Goal: Task Accomplishment & Management: Manage account settings

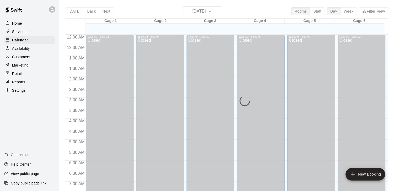
scroll to position [325, 0]
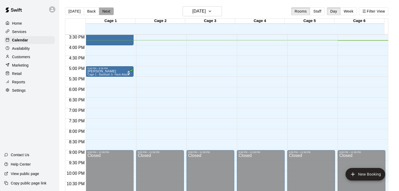
click at [104, 12] on button "Next" at bounding box center [106, 11] width 15 height 8
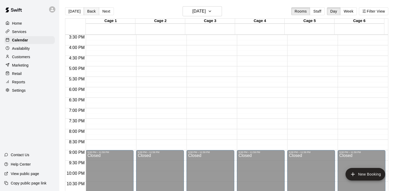
click at [88, 13] on button "Back" at bounding box center [91, 11] width 15 height 8
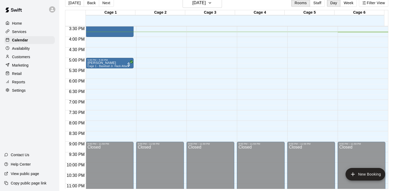
scroll to position [0, 0]
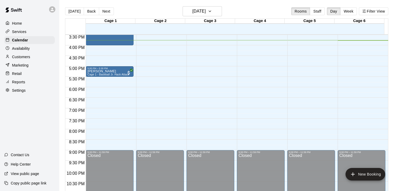
click at [251, 10] on div "Today Back Next Tuesday Aug 12 Rooms Staff Day Week Filter View" at bounding box center [226, 12] width 323 height 12
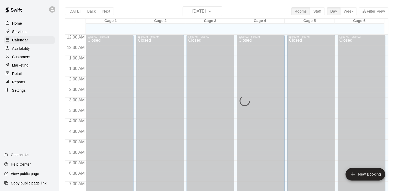
scroll to position [325, 0]
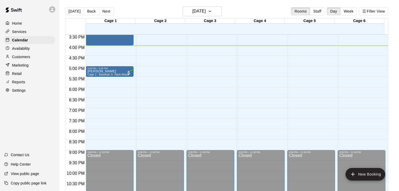
click at [23, 59] on p "Customers" at bounding box center [21, 56] width 18 height 5
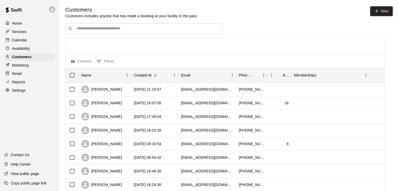
click at [126, 25] on div "​ ​" at bounding box center [143, 28] width 157 height 10
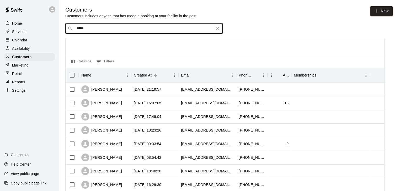
type input "*****"
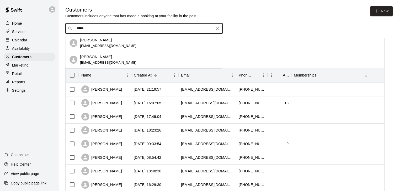
click at [100, 44] on div "Shanna Brost shannabrost@gmail.com" at bounding box center [108, 42] width 56 height 11
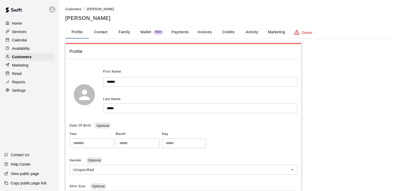
click at [251, 27] on button "Activity" at bounding box center [252, 32] width 24 height 13
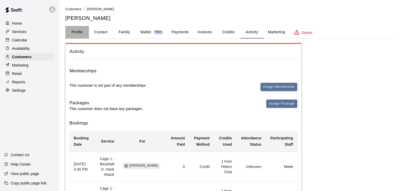
click at [82, 32] on button "Profile" at bounding box center [77, 32] width 24 height 13
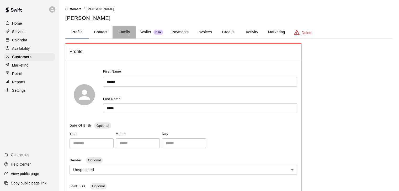
click at [125, 31] on button "Family" at bounding box center [124, 32] width 24 height 13
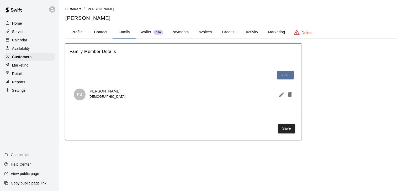
click at [97, 90] on p "Kellen Brost" at bounding box center [106, 92] width 37 height 6
click at [254, 32] on button "Activity" at bounding box center [252, 32] width 24 height 13
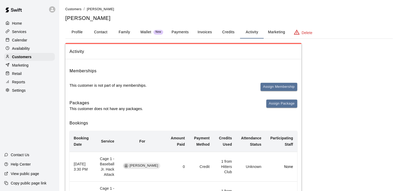
click at [11, 24] on div at bounding box center [9, 23] width 7 height 5
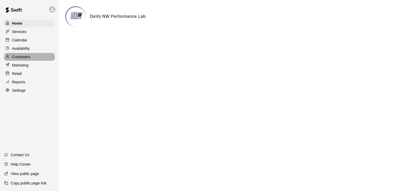
click at [14, 58] on p "Customers" at bounding box center [21, 56] width 18 height 5
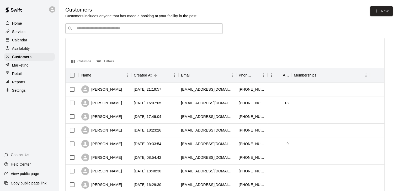
click at [92, 31] on input "Search customers by name or email" at bounding box center [147, 28] width 145 height 5
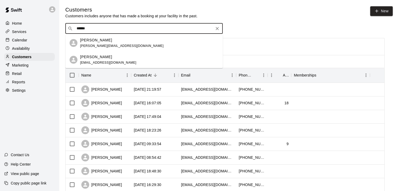
type input "******"
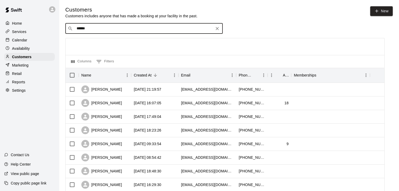
click at [135, 28] on input "******" at bounding box center [143, 28] width 137 height 5
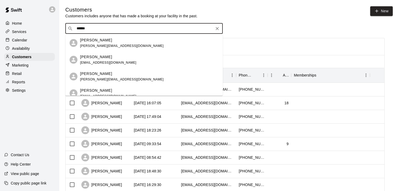
click at [95, 90] on p "Kellen Brost" at bounding box center [96, 91] width 32 height 6
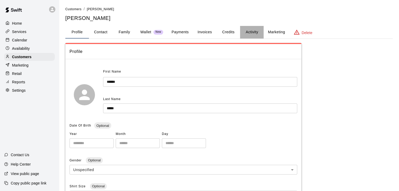
click at [248, 32] on button "Activity" at bounding box center [252, 32] width 24 height 13
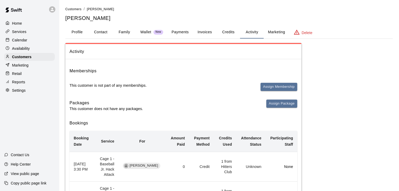
click at [225, 29] on button "Credits" at bounding box center [228, 32] width 24 height 13
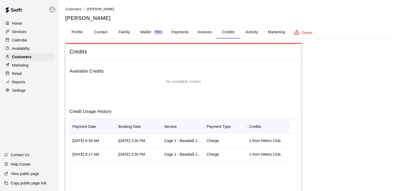
click at [177, 31] on button "Payments" at bounding box center [179, 32] width 25 height 13
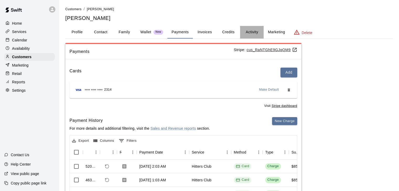
click at [253, 33] on button "Activity" at bounding box center [252, 32] width 24 height 13
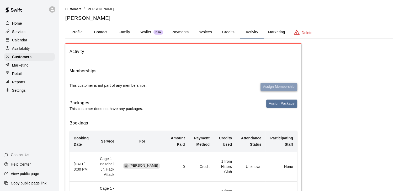
click at [275, 88] on button "Assign Membership" at bounding box center [278, 87] width 37 height 8
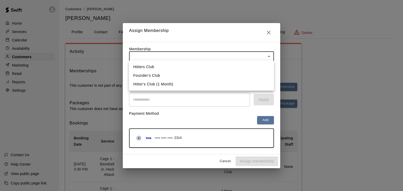
click at [184, 56] on body "Home Services Calendar Availability Customers Marketing Retail Reports Settings…" at bounding box center [201, 120] width 403 height 241
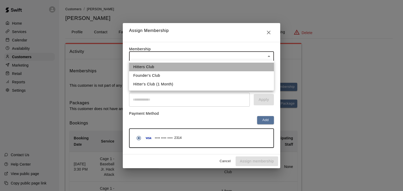
click at [135, 65] on li "Hitters Club" at bounding box center [201, 67] width 145 height 9
type input "**********"
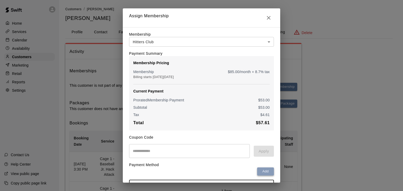
click at [265, 173] on button "Add" at bounding box center [265, 172] width 17 height 8
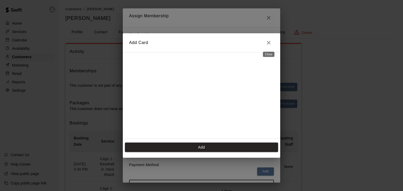
click at [266, 42] on icon "Close" at bounding box center [268, 43] width 6 height 6
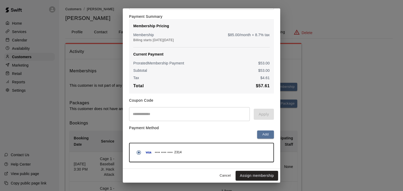
click at [160, 146] on div "**** **** **** 2314" at bounding box center [202, 152] width 144 height 18
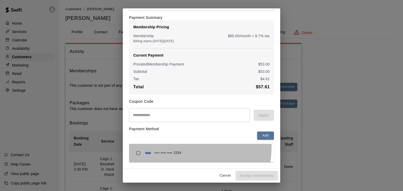
click at [160, 146] on div "**** **** **** 2314" at bounding box center [201, 153] width 145 height 18
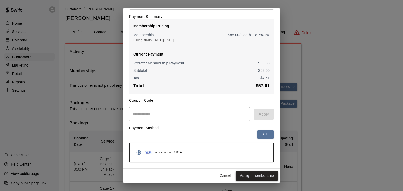
click at [251, 173] on button "Assign membership" at bounding box center [256, 176] width 42 height 10
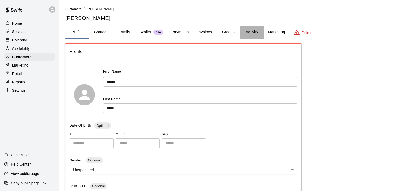
click at [250, 29] on button "Activity" at bounding box center [252, 32] width 24 height 13
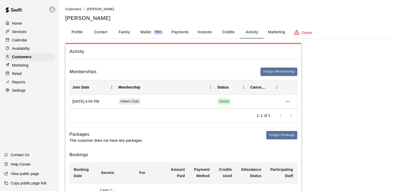
click at [19, 20] on div "Home" at bounding box center [29, 23] width 51 height 8
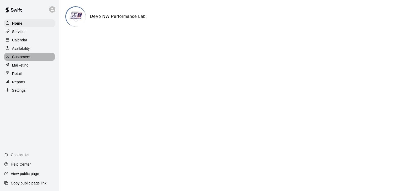
click at [14, 60] on p "Customers" at bounding box center [21, 56] width 18 height 5
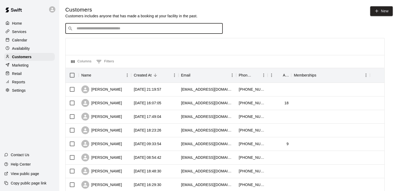
click at [84, 31] on input "Search customers by name or email" at bounding box center [147, 28] width 145 height 5
click at [22, 29] on div "Services" at bounding box center [29, 32] width 51 height 8
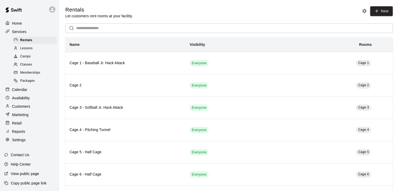
click at [25, 74] on span "Memberships" at bounding box center [30, 72] width 20 height 5
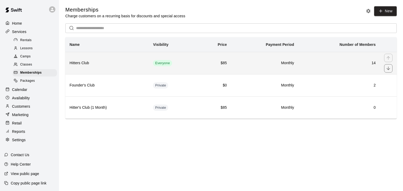
click at [259, 57] on td "Monthly" at bounding box center [264, 63] width 67 height 22
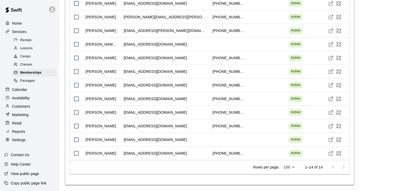
scroll to position [519, 0]
click at [331, 101] on icon "Visit customer profile" at bounding box center [330, 98] width 5 height 5
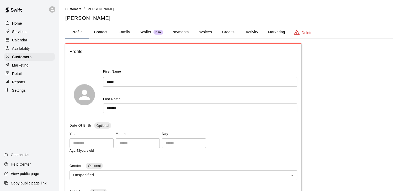
click at [253, 34] on button "Activity" at bounding box center [252, 32] width 24 height 13
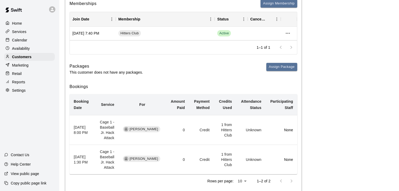
scroll to position [69, 0]
click at [288, 34] on icon "more actions" at bounding box center [287, 33] width 6 height 6
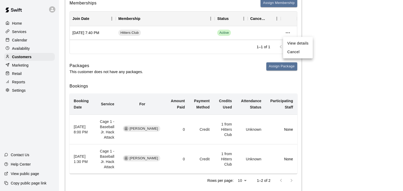
click at [96, 54] on div at bounding box center [201, 95] width 403 height 191
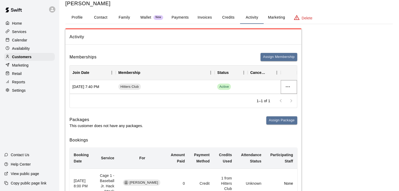
scroll to position [14, 0]
click at [96, 54] on h6 "Memberships" at bounding box center [82, 57] width 27 height 7
click at [287, 87] on icon "more actions" at bounding box center [288, 87] width 4 height 1
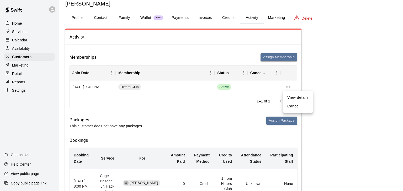
click at [293, 99] on li "View details" at bounding box center [298, 97] width 30 height 9
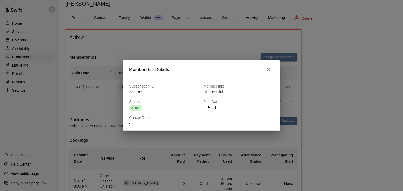
click at [267, 67] on icon "button" at bounding box center [268, 70] width 6 height 6
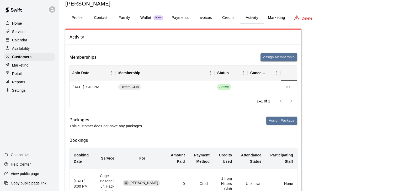
click at [295, 87] on div at bounding box center [289, 87] width 17 height 14
click at [289, 85] on icon "more actions" at bounding box center [287, 87] width 6 height 6
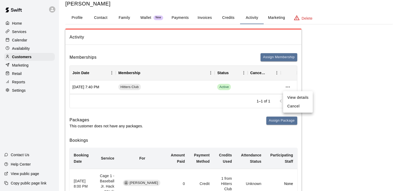
click at [292, 106] on li "Cancel" at bounding box center [298, 106] width 30 height 9
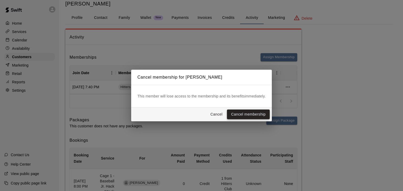
click at [254, 111] on button "Cancel membership" at bounding box center [248, 115] width 43 height 10
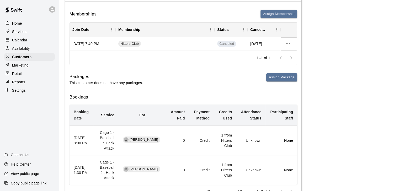
scroll to position [0, 0]
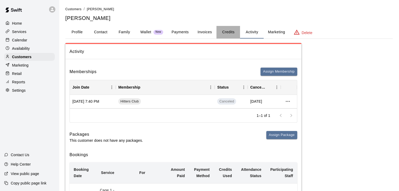
click at [223, 30] on button "Credits" at bounding box center [228, 32] width 24 height 13
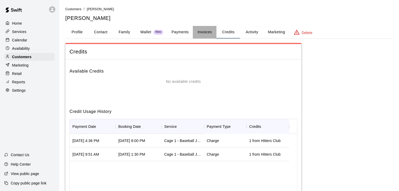
click at [207, 30] on button "Invoices" at bounding box center [205, 32] width 24 height 13
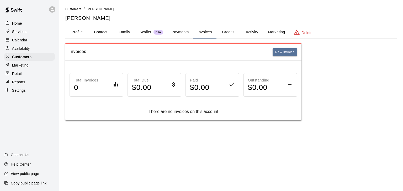
click at [189, 28] on button "Payments" at bounding box center [179, 32] width 25 height 13
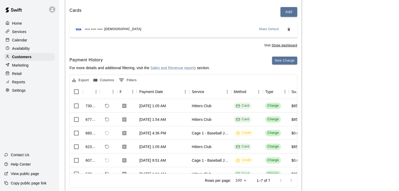
scroll to position [61, 0]
click at [109, 104] on icon "Refund payment" at bounding box center [107, 106] width 4 height 4
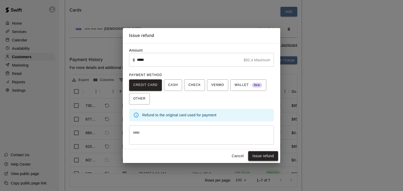
click at [258, 157] on button "Issue refund" at bounding box center [263, 156] width 30 height 10
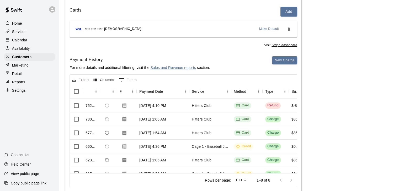
scroll to position [0, 0]
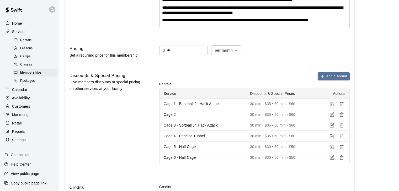
scroll to position [132, 0]
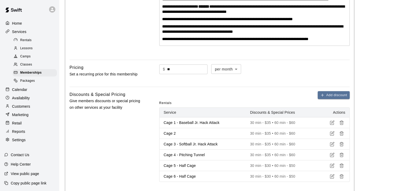
click at [19, 39] on div at bounding box center [17, 40] width 7 height 5
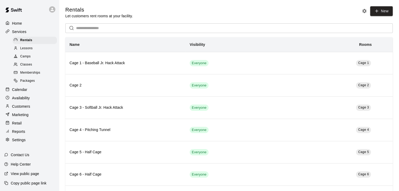
click at [21, 90] on p "Calendar" at bounding box center [19, 89] width 15 height 5
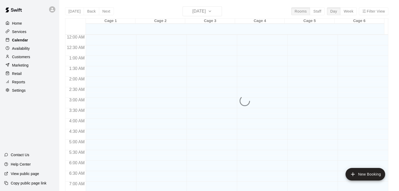
scroll to position [325, 0]
